Goal: Information Seeking & Learning: Understand process/instructions

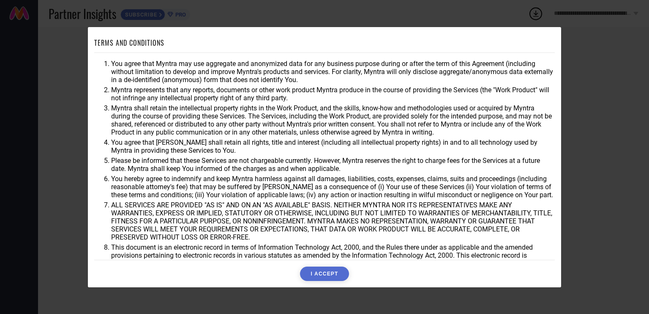
click at [333, 270] on button "I ACCEPT" at bounding box center [324, 273] width 49 height 14
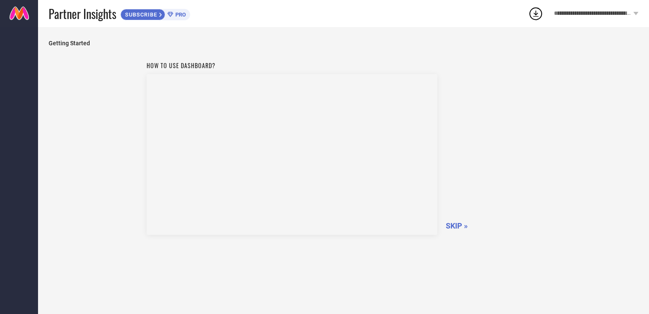
click at [462, 225] on span "SKIP »" at bounding box center [457, 225] width 22 height 9
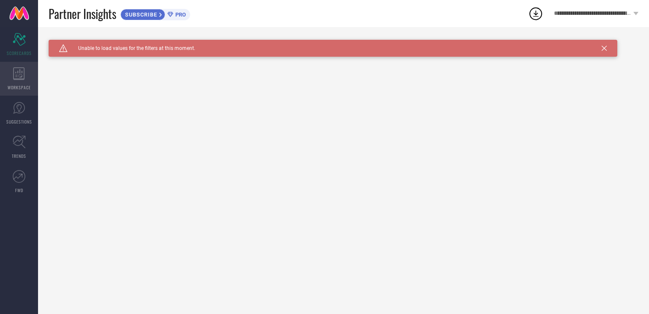
click at [22, 77] on icon at bounding box center [18, 73] width 11 height 13
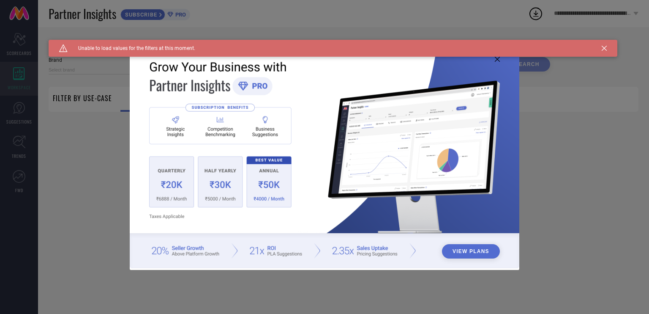
type input "1 STOP FASHION"
type input "All"
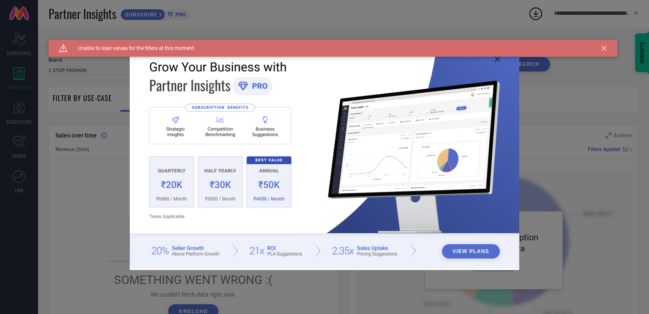
click at [468, 246] on button "View Plans" at bounding box center [471, 251] width 58 height 14
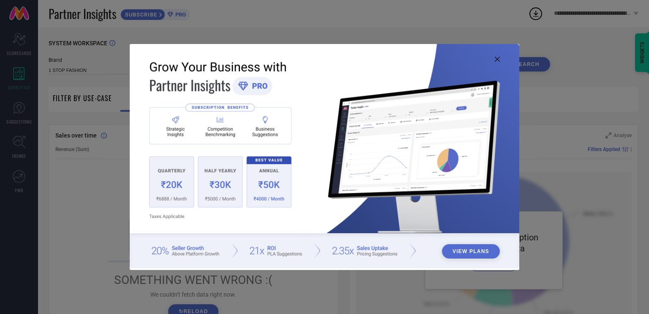
click at [475, 260] on img at bounding box center [325, 156] width 390 height 224
click at [478, 247] on button "View Plans" at bounding box center [471, 251] width 58 height 14
click at [586, 137] on div "View Plans" at bounding box center [324, 157] width 649 height 314
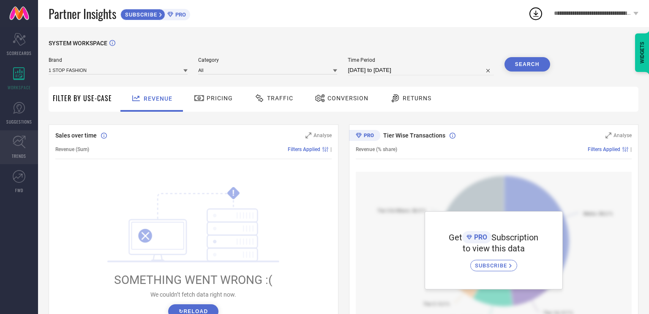
click at [21, 150] on link "TRENDS" at bounding box center [19, 147] width 38 height 34
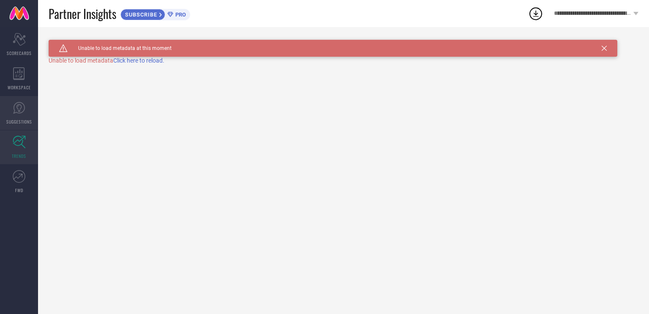
click at [27, 113] on link "SUGGESTIONS" at bounding box center [19, 113] width 38 height 34
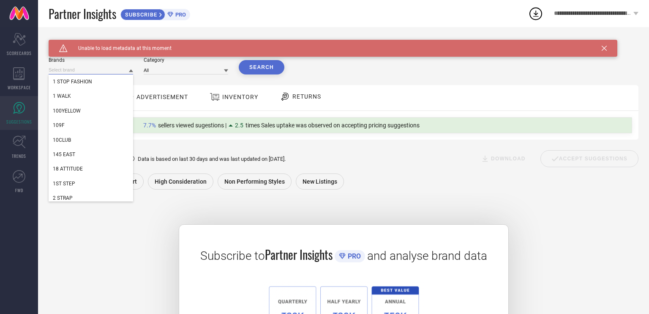
click at [119, 73] on input at bounding box center [91, 70] width 85 height 9
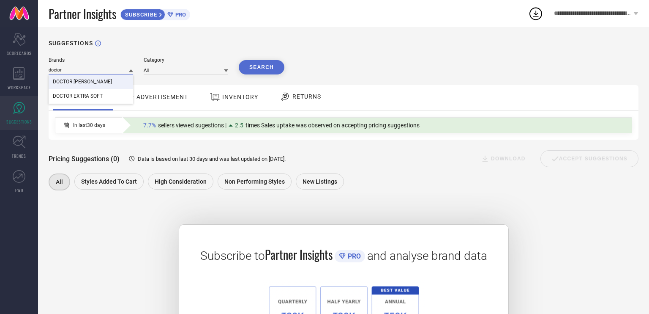
type input "doctor"
click at [76, 86] on div "DOCTOR TOWELS" at bounding box center [91, 81] width 85 height 14
click at [224, 67] on div at bounding box center [226, 70] width 4 height 8
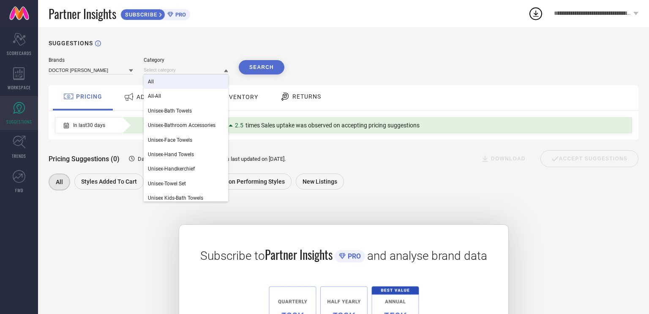
click at [174, 82] on div "All" at bounding box center [186, 81] width 85 height 14
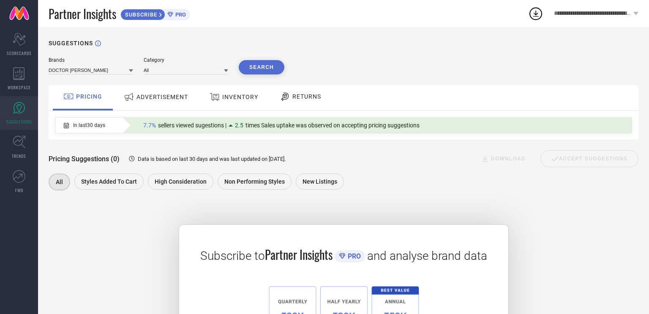
click at [255, 64] on button "Search" at bounding box center [262, 67] width 46 height 14
click at [168, 93] on div "ADVERTISEMENT" at bounding box center [156, 96] width 68 height 15
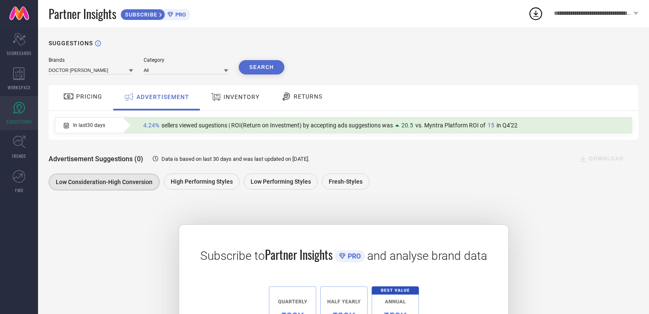
click at [245, 100] on span "INVENTORY" at bounding box center [242, 96] width 36 height 7
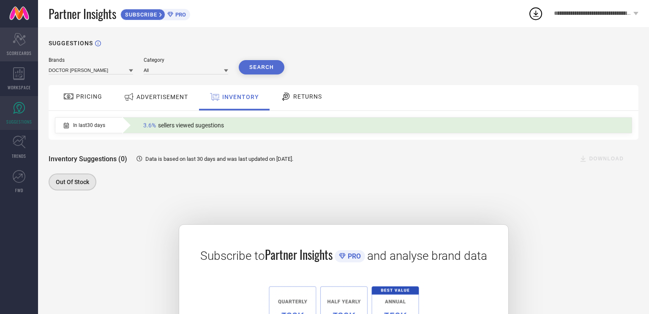
click at [13, 35] on icon "Scorecard" at bounding box center [19, 39] width 13 height 13
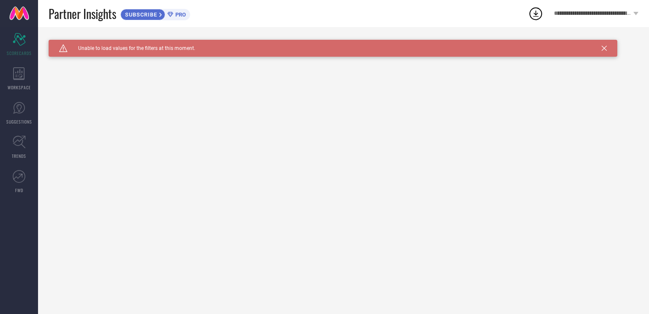
click at [595, 11] on span "**********" at bounding box center [592, 13] width 77 height 7
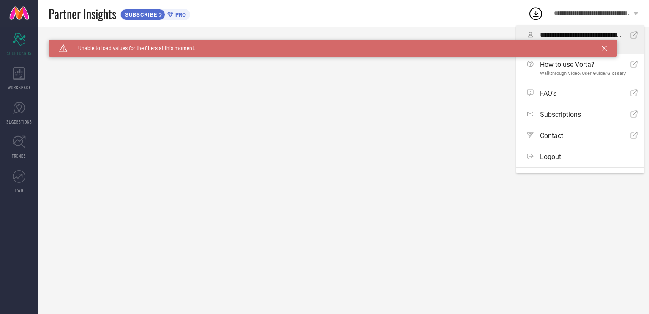
click at [591, 34] on span "**********" at bounding box center [581, 35] width 83 height 8
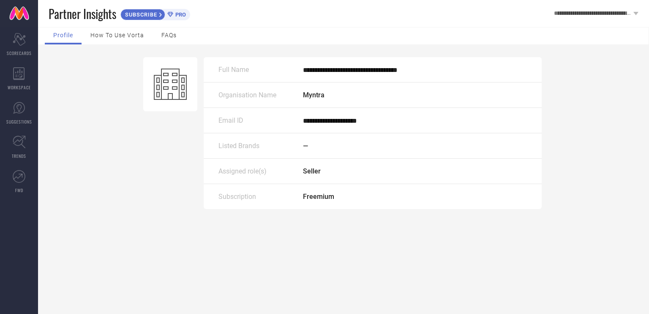
click at [128, 37] on span "How to use Vorta" at bounding box center [117, 35] width 54 height 7
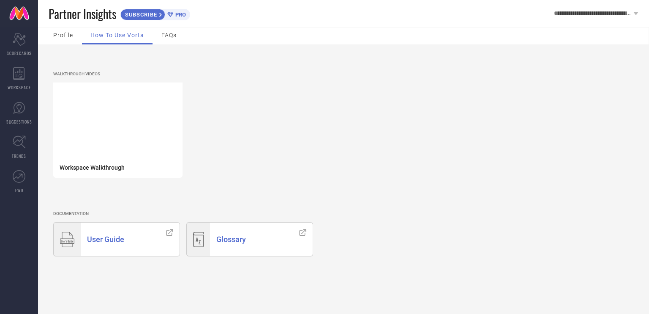
click at [169, 38] on span "FAQs" at bounding box center [168, 35] width 15 height 7
